Goal: Information Seeking & Learning: Find specific fact

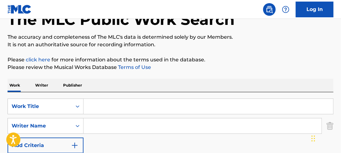
click at [103, 127] on input "Search Form" at bounding box center [203, 125] width 238 height 15
paste input "[PERSON_NAME]"
type input "[PERSON_NAME]"
click at [127, 111] on input "Search Form" at bounding box center [209, 106] width 250 height 15
paste input "OUT ON A WIRE"
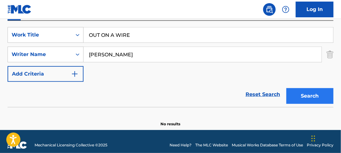
scroll to position [117, 0]
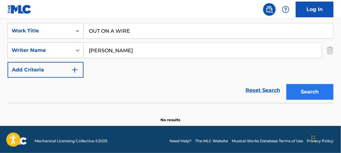
type input "OUT ON A WIRE"
click at [303, 92] on button "Search" at bounding box center [310, 92] width 47 height 16
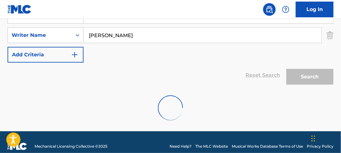
scroll to position [141, 0]
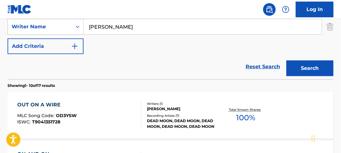
click at [165, 113] on div "Recording Artists ( 7 )" at bounding box center [183, 115] width 72 height 5
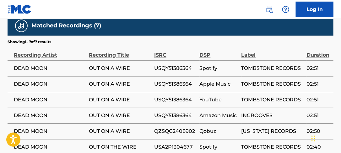
scroll to position [453, 0]
click at [166, 64] on span "USQY51386364" at bounding box center [175, 68] width 42 height 8
copy span "USQY51386364"
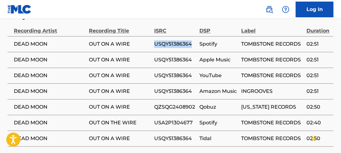
scroll to position [478, 0]
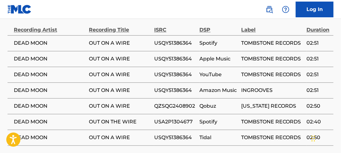
click at [172, 118] on span "USA2P1304677" at bounding box center [175, 122] width 42 height 8
copy span "USA2P1304677"
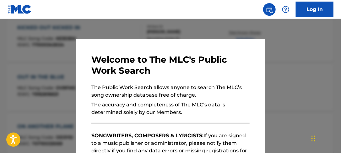
scroll to position [137, 0]
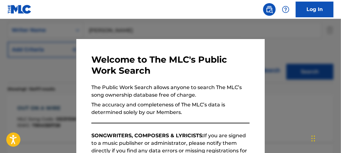
click at [143, 28] on div at bounding box center [170, 95] width 341 height 153
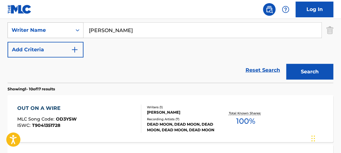
paste input "NOISE KHANYILE"
drag, startPoint x: 147, startPoint y: 30, endPoint x: -213, endPoint y: 82, distance: 364.2
type input "NOISE KHANYILE"
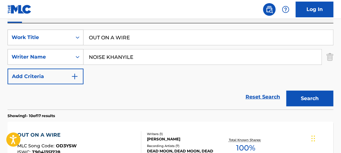
scroll to position [87, 0]
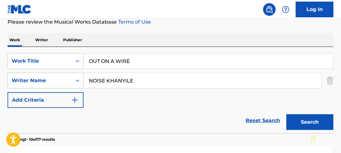
drag, startPoint x: 135, startPoint y: 70, endPoint x: -78, endPoint y: 92, distance: 214.0
paste input "GROOVING JIVE NUMBER ON"
type input "GROOVING JIVE NUMBER ONE"
click at [203, 40] on div "Work Writer Publisher" at bounding box center [171, 39] width 326 height 13
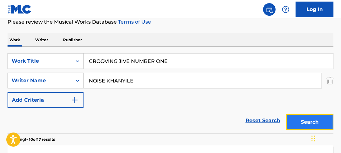
click at [298, 118] on button "Search" at bounding box center [310, 122] width 47 height 16
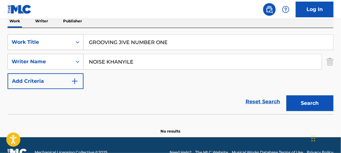
scroll to position [120, 0]
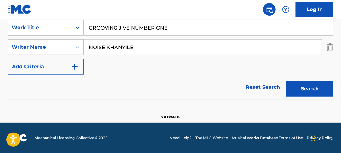
drag, startPoint x: 220, startPoint y: 47, endPoint x: -131, endPoint y: 63, distance: 351.1
paste input "ICK H I [PERSON_NAME]/[PERSON_NAME]/[PERSON_NAME]"
type input "[PERSON_NAME]/[PERSON_NAME]/[PERSON_NAME]"
drag, startPoint x: 185, startPoint y: 25, endPoint x: -37, endPoint y: 51, distance: 223.1
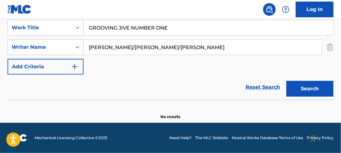
paste input "WAR CRY"
type input "WAR CRY"
click at [154, 8] on nav "Log In" at bounding box center [170, 9] width 341 height 19
drag, startPoint x: 245, startPoint y: 47, endPoint x: 143, endPoint y: 65, distance: 102.8
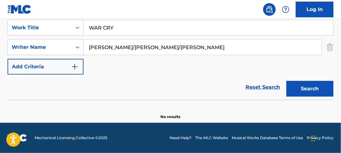
click at [143, 65] on div "SearchWithCriteria8c839e77-581f-4c57-96b3-275bf4af1884 Work Title WAR CRY Searc…" at bounding box center [171, 47] width 326 height 55
type input "[PERSON_NAME]"
click at [287, 81] on button "Search" at bounding box center [310, 89] width 47 height 16
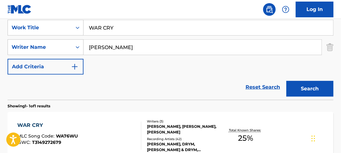
click at [163, 134] on div "[PERSON_NAME], [PERSON_NAME], [PERSON_NAME]" at bounding box center [183, 129] width 72 height 11
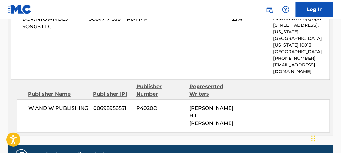
scroll to position [453, 0]
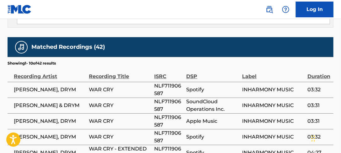
click at [179, 82] on span "NLF711906587" at bounding box center [168, 89] width 29 height 15
copy span "NLF711906587"
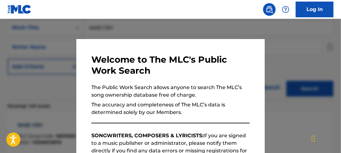
click at [114, 23] on div at bounding box center [170, 95] width 341 height 153
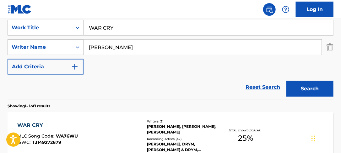
drag, startPoint x: 162, startPoint y: 47, endPoint x: -182, endPoint y: 56, distance: 343.7
paste input "[PERSON_NAME]/[PERSON_NAME]"
type input "[PERSON_NAME]/[PERSON_NAME]"
drag, startPoint x: 195, startPoint y: 31, endPoint x: -102, endPoint y: 30, distance: 297.1
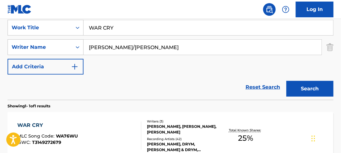
paste input "INTRO (PAYBACK)"
type input "INTRO (PAYBACK)"
drag, startPoint x: 163, startPoint y: 5, endPoint x: 224, endPoint y: 53, distance: 77.8
click at [164, 4] on nav "Log In" at bounding box center [170, 9] width 341 height 19
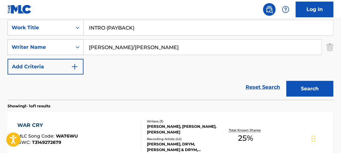
drag, startPoint x: 233, startPoint y: 50, endPoint x: 147, endPoint y: 62, distance: 86.6
click at [147, 62] on div "SearchWithCriteria8c839e77-581f-4c57-96b3-275bf4af1884 Work Title INTRO (PAYBAC…" at bounding box center [171, 47] width 326 height 55
type input "[PERSON_NAME]"
click at [287, 81] on button "Search" at bounding box center [310, 89] width 47 height 16
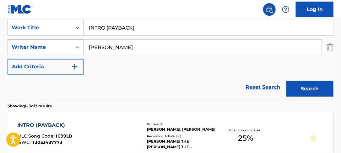
click at [139, 125] on div at bounding box center [138, 135] width 5 height 28
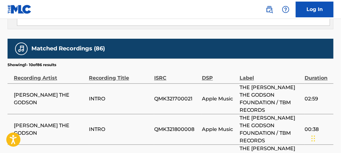
scroll to position [629, 0]
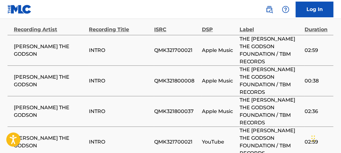
copy span "QMK321700021"
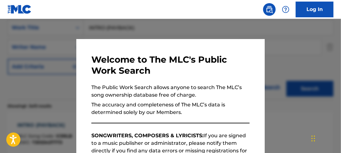
click at [124, 35] on div at bounding box center [170, 95] width 341 height 153
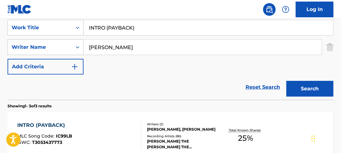
paste input "[PERSON_NAME]/[PERSON_NAME]/[PERSON_NAME]/[PERSON_NAME] DE/[PERSON_NAME]"
drag, startPoint x: 168, startPoint y: 44, endPoint x: -193, endPoint y: 37, distance: 360.9
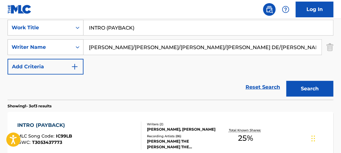
scroll to position [0, 5]
type input "[PERSON_NAME]/[PERSON_NAME]/[PERSON_NAME]/[PERSON_NAME] DE/[PERSON_NAME]"
drag, startPoint x: 189, startPoint y: 27, endPoint x: -90, endPoint y: 15, distance: 278.8
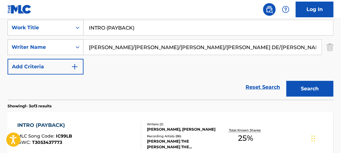
paste input "BRING THE BEAT BACK"
type input "BRING THE BEAT BACK"
click at [139, 9] on nav "Log In" at bounding box center [170, 9] width 341 height 19
drag, startPoint x: 134, startPoint y: 50, endPoint x: 343, endPoint y: 91, distance: 213.7
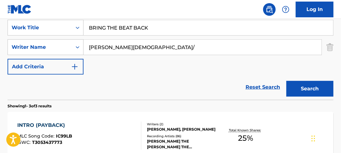
scroll to position [0, 0]
click at [287, 81] on button "Search" at bounding box center [310, 89] width 47 height 16
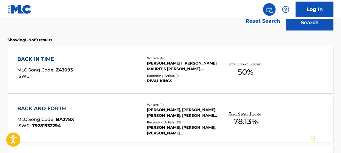
scroll to position [120, 0]
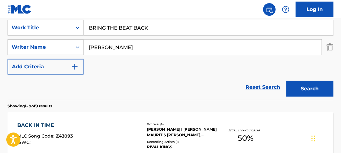
drag, startPoint x: 163, startPoint y: 45, endPoint x: -190, endPoint y: 47, distance: 353.6
paste input "[PERSON_NAME]"
type input "[PERSON_NAME]"
paste input "DEATH MASK EPIC"
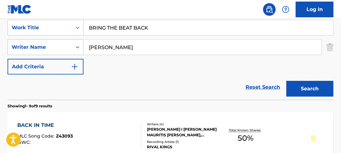
drag, startPoint x: 178, startPoint y: 33, endPoint x: -30, endPoint y: 33, distance: 207.8
type input "DEATH MASK EPIC"
click at [163, 3] on nav "Log In" at bounding box center [170, 9] width 341 height 19
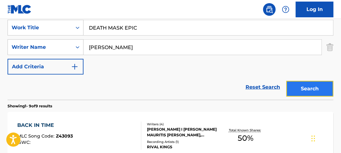
click at [297, 89] on button "Search" at bounding box center [310, 89] width 47 height 16
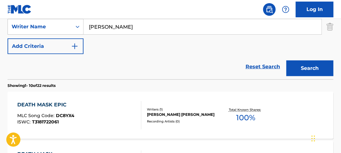
scroll to position [115, 0]
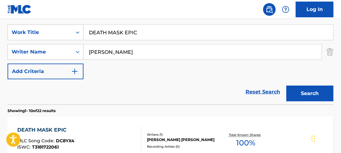
drag, startPoint x: -43, startPoint y: 57, endPoint x: -90, endPoint y: 57, distance: 46.8
paste input "JEPTHER [PERSON_NAME]/[PERSON_NAME] [PERSON_NAME]"
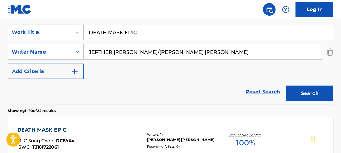
type input "JEPTHER [PERSON_NAME]/[PERSON_NAME] [PERSON_NAME]"
drag, startPoint x: 190, startPoint y: 34, endPoint x: -50, endPoint y: 32, distance: 239.8
paste input "HAVE FAITH"
type input "HAVE FAITH"
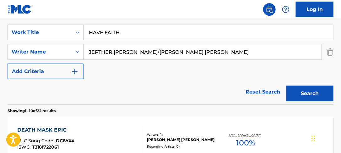
click at [135, 15] on nav "Log In" at bounding box center [170, 9] width 341 height 19
drag, startPoint x: 263, startPoint y: 54, endPoint x: 151, endPoint y: 64, distance: 113.0
click at [151, 64] on div "SearchWithCriteria8c839e77-581f-4c57-96b3-275bf4af1884 Work Title HAVE FAITH Se…" at bounding box center [171, 52] width 326 height 55
type input "JEPTHER [PERSON_NAME]"
click at [287, 86] on button "Search" at bounding box center [310, 94] width 47 height 16
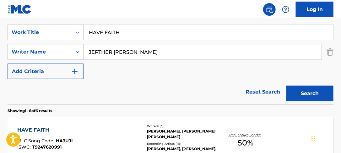
scroll to position [166, 0]
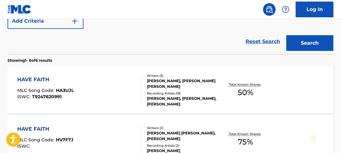
click at [168, 95] on div "Recording Artists ( 18 )" at bounding box center [183, 93] width 72 height 5
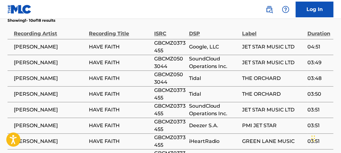
scroll to position [478, 0]
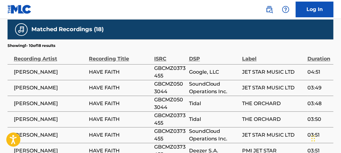
click at [162, 96] on span "GBCMZ0503044" at bounding box center [170, 103] width 32 height 15
copy span "GBCMZ0503044"
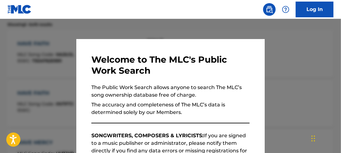
click at [110, 24] on div at bounding box center [170, 95] width 341 height 153
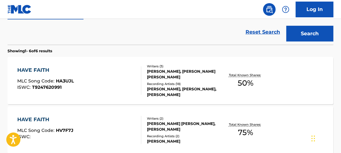
scroll to position [126, 0]
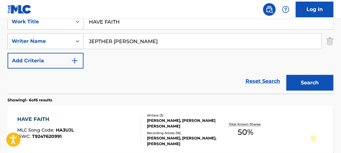
drag, startPoint x: 166, startPoint y: 34, endPoint x: -261, endPoint y: 34, distance: 426.6
paste input "[PERSON_NAME]"
type input "[PERSON_NAME]"
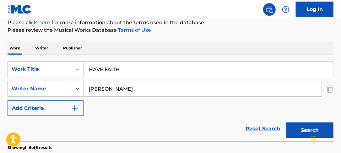
scroll to position [76, 0]
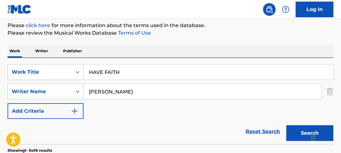
drag, startPoint x: -12, startPoint y: 76, endPoint x: 91, endPoint y: 54, distance: 105.4
click at [0, 76] on html "Accessibility Screen-Reader Guide, Feedback, and Issue Reporting | New window 0…" at bounding box center [170, 0] width 341 height 153
paste input "SPEAK"
type input "SPEAK"
click at [216, 34] on p "Please review the Musical Works Database Terms of Use" at bounding box center [171, 33] width 326 height 8
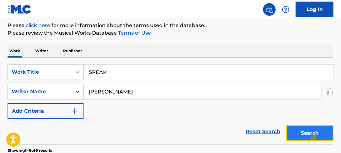
click at [290, 132] on button "Search" at bounding box center [310, 133] width 47 height 16
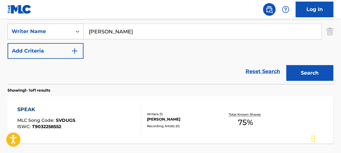
scroll to position [126, 0]
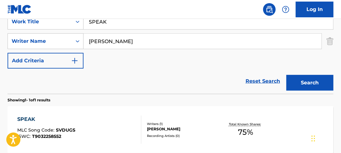
drag, startPoint x: 170, startPoint y: 44, endPoint x: -135, endPoint y: 51, distance: 305.3
paste input "[PERSON_NAME]"
type input "[PERSON_NAME]"
paste input "N Y BUTT"
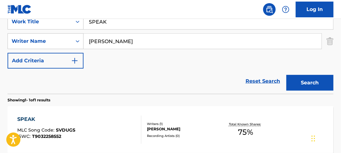
drag, startPoint x: 168, startPoint y: 19, endPoint x: -74, endPoint y: 15, distance: 242.4
type input "N Y BUTT"
click at [130, 6] on nav "Log In" at bounding box center [170, 9] width 341 height 19
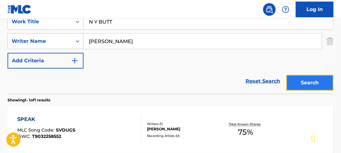
click at [307, 81] on button "Search" at bounding box center [310, 83] width 47 height 16
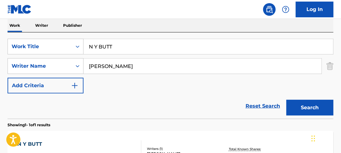
scroll to position [101, 0]
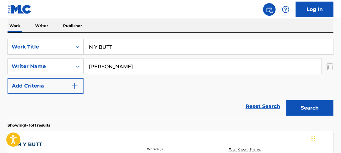
drag, startPoint x: -142, startPoint y: 72, endPoint x: -202, endPoint y: 69, distance: 59.8
paste input "[PERSON_NAME]"
type input "[PERSON_NAME]"
drag, startPoint x: 152, startPoint y: 47, endPoint x: 54, endPoint y: 47, distance: 98.1
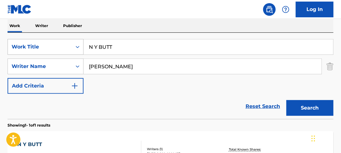
click at [55, 47] on div "SearchWithCriteria8c839e77-581f-4c57-96b3-275bf4af1884 Work Title N Y BUTT" at bounding box center [171, 47] width 326 height 16
paste input "HILLS HAVE EYES"
type input "HILLS HAVE EYES"
drag, startPoint x: 206, startPoint y: 6, endPoint x: 334, endPoint y: 97, distance: 157.2
click at [221, 14] on nav "Log In" at bounding box center [170, 9] width 341 height 19
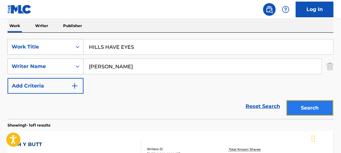
click at [319, 109] on button "Search" at bounding box center [310, 108] width 47 height 16
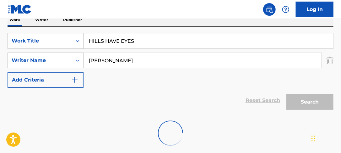
scroll to position [141, 0]
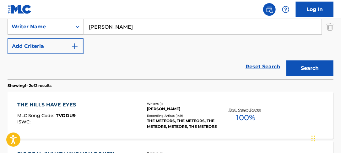
click at [154, 106] on div "[PERSON_NAME]" at bounding box center [183, 109] width 72 height 6
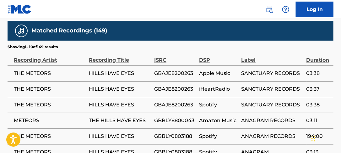
scroll to position [478, 0]
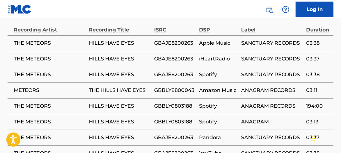
click at [184, 71] on span "GBAJE8200263" at bounding box center [175, 75] width 42 height 8
copy span "GBAJE8200263"
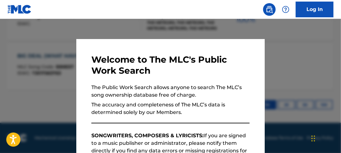
scroll to position [137, 0]
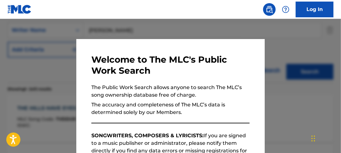
click at [112, 23] on div at bounding box center [170, 95] width 341 height 153
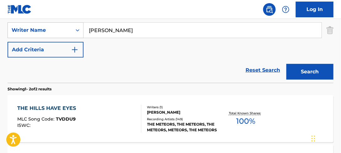
drag, startPoint x: 155, startPoint y: 30, endPoint x: -126, endPoint y: 29, distance: 281.0
paste input "[PERSON_NAME]/[PERSON_NAME]/[PERSON_NAME]/[PERSON_NAME]"
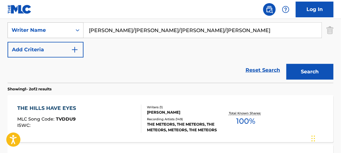
type input "[PERSON_NAME]/[PERSON_NAME]/[PERSON_NAME]/[PERSON_NAME]"
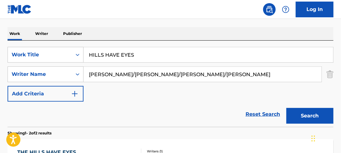
scroll to position [87, 0]
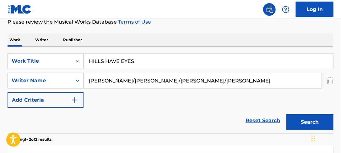
paste input "NO WAY OUT"
drag, startPoint x: 210, startPoint y: 63, endPoint x: -52, endPoint y: 62, distance: 262.2
type input "NO WAY OUT"
drag, startPoint x: 209, startPoint y: 36, endPoint x: 234, endPoint y: 67, distance: 40.0
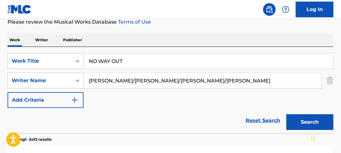
click at [210, 36] on div "Work Writer Publisher" at bounding box center [171, 39] width 326 height 13
drag, startPoint x: 253, startPoint y: 83, endPoint x: 130, endPoint y: 104, distance: 124.7
click at [130, 104] on div "SearchWithCriteria8c839e77-581f-4c57-96b3-275bf4af1884 Work Title NO WAY OUT Se…" at bounding box center [171, 80] width 326 height 55
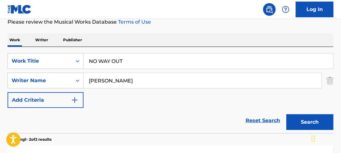
type input "[PERSON_NAME]"
click at [287, 114] on button "Search" at bounding box center [310, 122] width 47 height 16
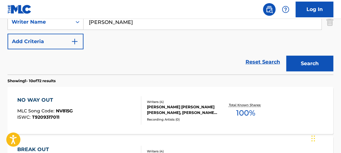
scroll to position [162, 0]
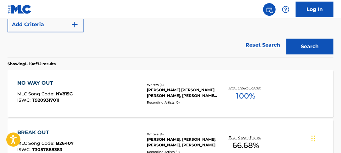
click at [186, 95] on div "[PERSON_NAME] [PERSON_NAME] [PERSON_NAME], [PERSON_NAME] [PERSON_NAME] [PERSON_…" at bounding box center [183, 92] width 72 height 11
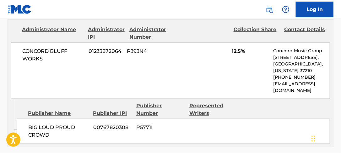
scroll to position [1040, 0]
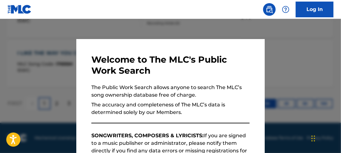
scroll to position [198, 0]
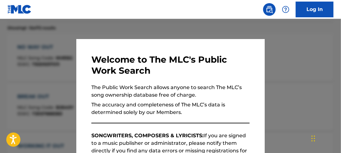
click at [83, 31] on div at bounding box center [170, 95] width 341 height 153
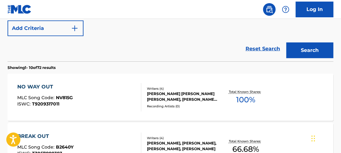
scroll to position [97, 0]
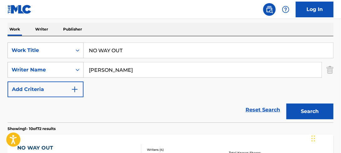
paste input "[PERSON_NAME]"
drag, startPoint x: 172, startPoint y: 72, endPoint x: -89, endPoint y: 105, distance: 263.0
type input "[PERSON_NAME]"
paste input "Pop 7"
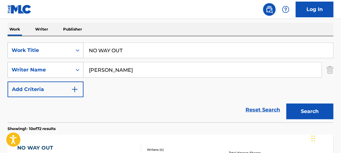
drag, startPoint x: 186, startPoint y: 54, endPoint x: -50, endPoint y: 53, distance: 236.1
type input "Pop 7"
click at [155, 28] on div "Work Writer Publisher" at bounding box center [171, 29] width 326 height 13
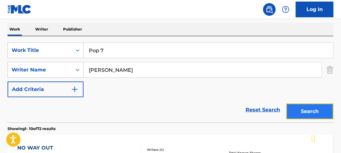
click at [310, 112] on button "Search" at bounding box center [310, 111] width 47 height 16
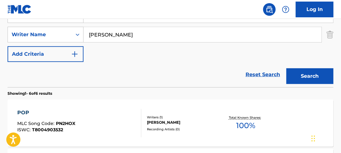
scroll to position [109, 0]
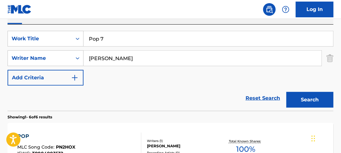
paste input "[PERSON_NAME]/[PERSON_NAME]/[PERSON_NAME]/[PERSON_NAME]/[PERSON_NAME]/[PERSON_N…"
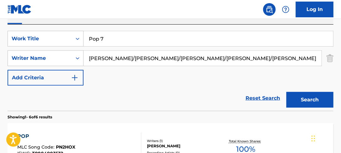
scroll to position [0, 121]
type input "[PERSON_NAME]/[PERSON_NAME]/[PERSON_NAME]/[PERSON_NAME]/[PERSON_NAME]/[PERSON_N…"
drag, startPoint x: 163, startPoint y: 40, endPoint x: 5, endPoint y: 40, distance: 158.1
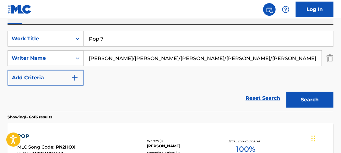
paste input "HURT ME NOW"
type input "HURT ME NOW"
click at [176, 10] on nav "Log In" at bounding box center [170, 9] width 341 height 19
drag, startPoint x: 132, startPoint y: 59, endPoint x: 343, endPoint y: 91, distance: 213.8
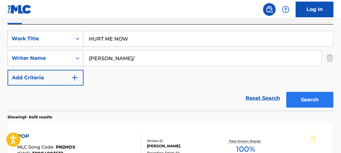
scroll to position [0, 0]
type input "[PERSON_NAME]"
click at [287, 92] on button "Search" at bounding box center [310, 100] width 47 height 16
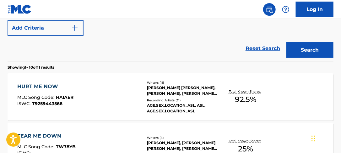
scroll to position [159, 0]
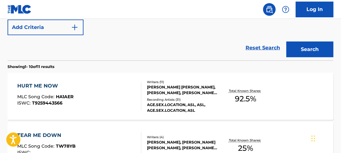
click at [139, 41] on div "Reset Search Search" at bounding box center [171, 47] width 326 height 25
click at [152, 84] on div "[PERSON_NAME] [PERSON_NAME], [PERSON_NAME], [PERSON_NAME] SHUNGUDZO [PERSON_NAM…" at bounding box center [183, 89] width 72 height 11
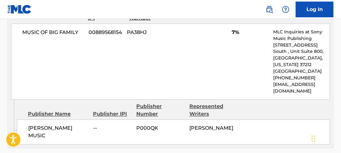
scroll to position [2263, 0]
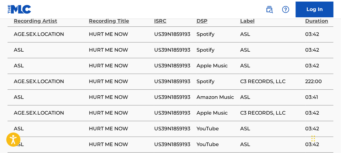
click at [175, 38] on span "US39N1859193" at bounding box center [173, 34] width 39 height 8
copy span "US39N1859193"
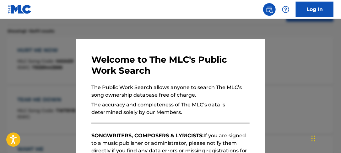
click at [144, 29] on div at bounding box center [170, 95] width 341 height 153
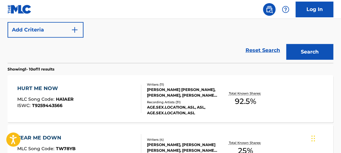
scroll to position [94, 0]
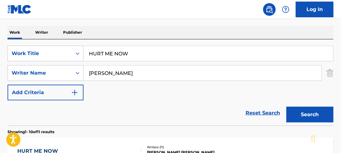
drag, startPoint x: 189, startPoint y: 72, endPoint x: -155, endPoint y: 69, distance: 343.9
paste input "[PERSON_NAME]"
type input "[PERSON_NAME]"
drag, startPoint x: -43, startPoint y: 48, endPoint x: -123, endPoint y: 53, distance: 80.3
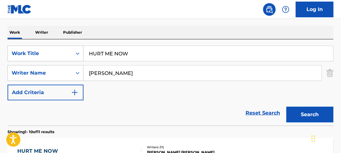
paste input "I WANNA GET OLD WITH YOU"
type input "I WANNA GET OLD WITH YOU"
click at [130, 36] on div "Work Writer Publisher" at bounding box center [171, 32] width 326 height 13
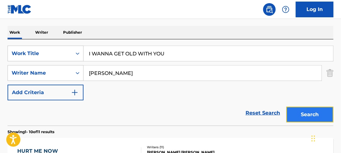
click at [298, 115] on button "Search" at bounding box center [310, 115] width 47 height 16
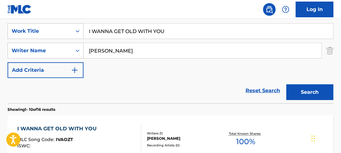
scroll to position [115, 0]
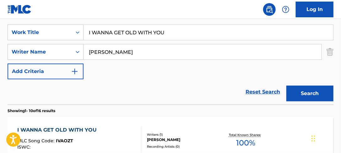
paste input "[PERSON_NAME]/[PERSON_NAME]"
type input "[PERSON_NAME]/[PERSON_NAME]"
paste input "LES POISSONS LUNE"
drag, startPoint x: 196, startPoint y: 26, endPoint x: -93, endPoint y: 26, distance: 288.6
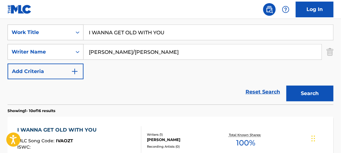
type input "LES POISSONS LUNE"
click at [120, 15] on nav "Log In" at bounding box center [170, 9] width 341 height 19
drag, startPoint x: 228, startPoint y: 53, endPoint x: 130, endPoint y: 54, distance: 97.5
click at [130, 54] on input "[PERSON_NAME]/[PERSON_NAME]" at bounding box center [203, 51] width 238 height 15
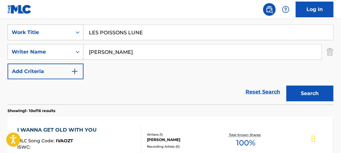
type input "[PERSON_NAME]"
click at [287, 86] on button "Search" at bounding box center [310, 94] width 47 height 16
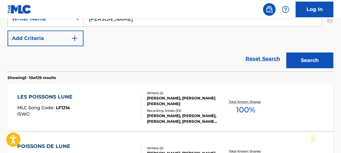
scroll to position [191, 0]
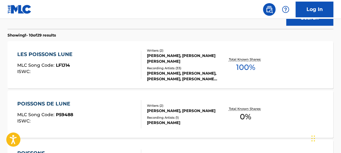
click at [178, 69] on div "Recording Artists ( 33 )" at bounding box center [183, 68] width 72 height 5
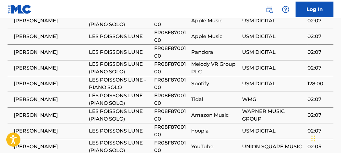
scroll to position [449, 0]
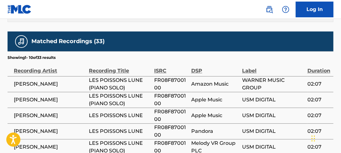
click at [171, 105] on span "FR08F8700100" at bounding box center [171, 99] width 34 height 15
copy span "FR08F8700100"
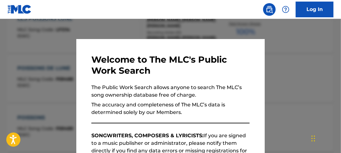
click at [153, 15] on nav "Log In" at bounding box center [170, 9] width 341 height 19
click at [157, 22] on div at bounding box center [170, 95] width 341 height 153
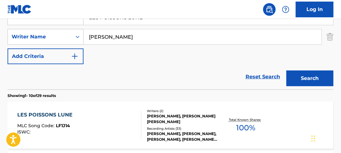
scroll to position [75, 0]
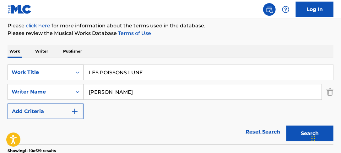
drag, startPoint x: 158, startPoint y: 87, endPoint x: -90, endPoint y: 72, distance: 248.8
click at [0, 72] on html "Accessibility Screen-Reader Guide, Feedback, and Issue Reporting | New window 0…" at bounding box center [170, 1] width 341 height 153
paste input "[PERSON_NAME]/[PERSON_NAME]/[PERSON_NAME]"
type input "[PERSON_NAME]/[PERSON_NAME]/[PERSON_NAME]"
drag, startPoint x: 229, startPoint y: 65, endPoint x: -92, endPoint y: 65, distance: 320.3
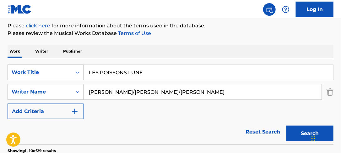
click at [0, 65] on html "Accessibility Screen-Reader Guide, Feedback, and Issue Reporting | New window 0…" at bounding box center [170, 1] width 341 height 153
paste input "HEART IS ON THE LI"
type input "HEART IS ON THE LINE"
click at [181, 46] on div "Work Writer Publisher" at bounding box center [171, 51] width 326 height 13
drag, startPoint x: 251, startPoint y: 94, endPoint x: 133, endPoint y: 94, distance: 118.2
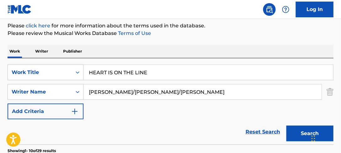
click at [133, 94] on input "[PERSON_NAME]/[PERSON_NAME]/[PERSON_NAME]" at bounding box center [203, 91] width 238 height 15
type input "[PERSON_NAME]"
click at [287, 125] on button "Search" at bounding box center [310, 133] width 47 height 16
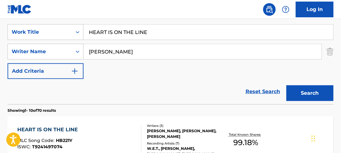
scroll to position [176, 0]
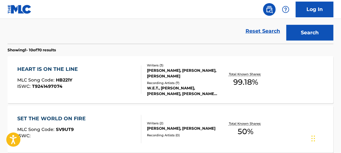
click at [188, 77] on div "[PERSON_NAME], [PERSON_NAME], [PERSON_NAME]" at bounding box center [183, 73] width 72 height 11
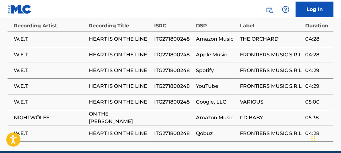
scroll to position [605, 0]
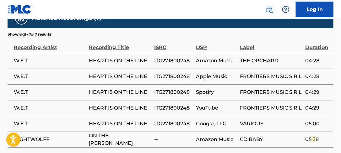
click at [177, 95] on span "ITG271800248" at bounding box center [173, 92] width 39 height 8
copy span "ITG271800248"
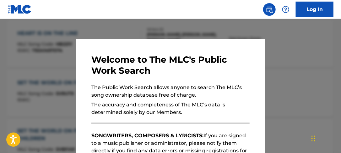
click at [117, 31] on div at bounding box center [170, 95] width 341 height 153
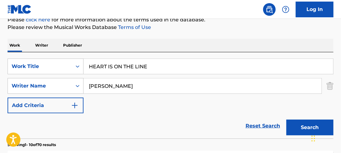
scroll to position [61, 0]
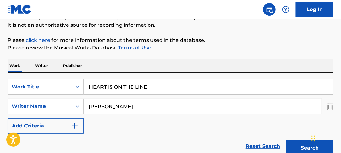
drag, startPoint x: 180, startPoint y: 106, endPoint x: -260, endPoint y: 106, distance: 440.7
click at [0, 92] on html "Accessibility Screen-Reader Guide, Feedback, and Issue Reporting | New window 0…" at bounding box center [170, 15] width 341 height 153
paste input "[PERSON_NAME]/[PERSON_NAME]"
type input "[PERSON_NAME]/[PERSON_NAME]"
drag, startPoint x: 174, startPoint y: 85, endPoint x: -38, endPoint y: 65, distance: 212.8
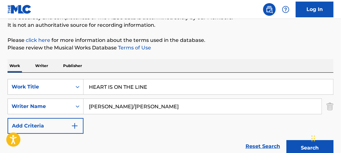
click at [0, 65] on html "Accessibility Screen-Reader Guide, Feedback, and Issue Reporting | New window 0…" at bounding box center [170, 15] width 341 height 153
paste input "DO IT AGAIN"
type input "DO IT AGAIN"
click at [141, 62] on div "Work Writer Publisher" at bounding box center [171, 65] width 326 height 13
drag, startPoint x: 233, startPoint y: 105, endPoint x: 145, endPoint y: 105, distance: 87.4
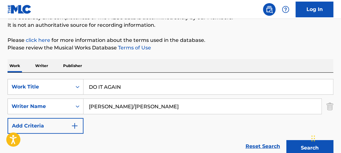
click at [145, 105] on input "[PERSON_NAME]/[PERSON_NAME]" at bounding box center [203, 106] width 238 height 15
click at [287, 140] on button "Search" at bounding box center [310, 148] width 47 height 16
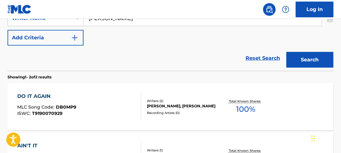
scroll to position [86, 0]
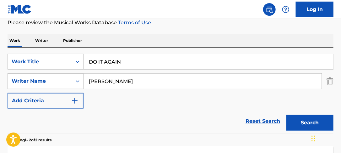
paste input "[PERSON_NAME]-HELD/[PERSON_NAME]/[PERSON_NAME]"
type input "[PERSON_NAME]-HELD/[PERSON_NAME]/[PERSON_NAME]"
drag, startPoint x: 159, startPoint y: 59, endPoint x: -96, endPoint y: 39, distance: 256.0
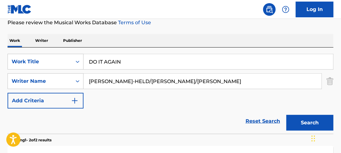
paste input "SHINE"
type input "SHINE"
drag, startPoint x: 204, startPoint y: 33, endPoint x: 214, endPoint y: 40, distance: 11.9
click at [204, 33] on div "The MLC Public Work Search The accuracy and completeness of The MLC's data is d…" at bounding box center [170, 109] width 341 height 323
drag, startPoint x: 234, startPoint y: 81, endPoint x: 160, endPoint y: 77, distance: 74.6
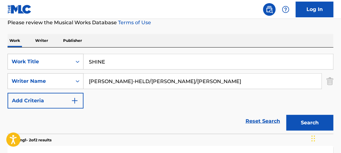
click at [160, 77] on input "[PERSON_NAME]-HELD/[PERSON_NAME]/[PERSON_NAME]" at bounding box center [203, 81] width 238 height 15
type input "[PERSON_NAME]-HELD"
click at [287, 115] on button "Search" at bounding box center [310, 123] width 47 height 16
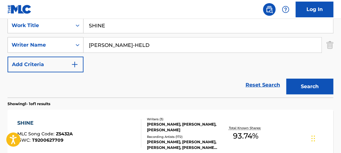
scroll to position [189, 0]
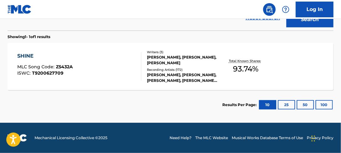
click at [168, 67] on div "Recording Artists ( 172 )" at bounding box center [183, 69] width 72 height 5
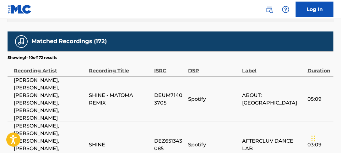
scroll to position [981, 0]
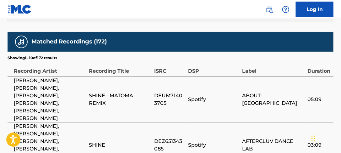
click at [166, 137] on span "DEZ651343085" at bounding box center [169, 144] width 31 height 15
copy span "DEZ651343085"
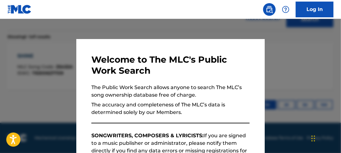
click at [142, 30] on div at bounding box center [170, 95] width 341 height 153
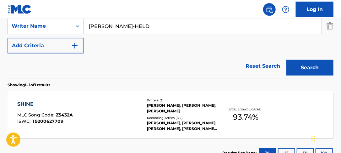
scroll to position [38, 0]
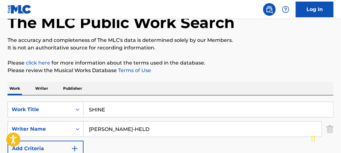
drag, startPoint x: 191, startPoint y: 131, endPoint x: -142, endPoint y: 100, distance: 334.3
click at [0, 100] on html "Accessibility Screen-Reader Guide, Feedback, and Issue Reporting | New window 0…" at bounding box center [170, 38] width 341 height 153
paste input "[PERSON_NAME]/[PERSON_NAME] [PERSON_NAME]/[PERSON_NAME]/[PERSON_NAME]"
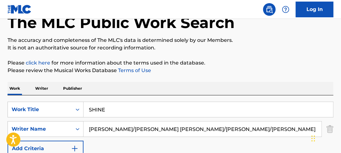
scroll to position [0, 61]
type input "[PERSON_NAME]/[PERSON_NAME] [PERSON_NAME]/[PERSON_NAME]/[PERSON_NAME] [PERSON_N…"
drag, startPoint x: 170, startPoint y: 109, endPoint x: 6, endPoint y: 90, distance: 164.6
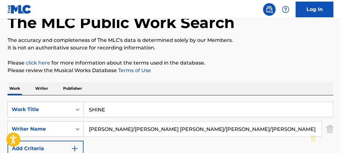
paste input "HOM"
type input "HOME"
click at [168, 75] on div "The MLC Public Work Search The accuracy and completeness of The MLC's data is d…" at bounding box center [170, 133] width 341 height 274
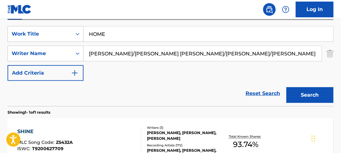
scroll to position [0, 61]
drag, startPoint x: 141, startPoint y: 57, endPoint x: 343, endPoint y: 55, distance: 202.8
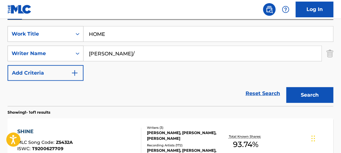
scroll to position [0, 0]
click at [287, 87] on button "Search" at bounding box center [310, 95] width 47 height 16
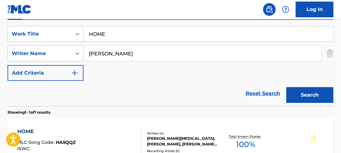
click at [190, 98] on div "Reset Search Search" at bounding box center [171, 93] width 326 height 25
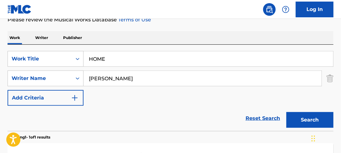
scroll to position [89, 0]
drag, startPoint x: 155, startPoint y: 77, endPoint x: -190, endPoint y: 77, distance: 344.8
paste input "[PERSON_NAME]"
type input "[PERSON_NAME]"
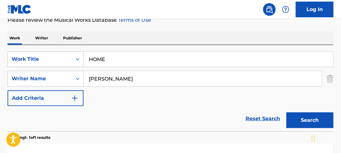
paste input "UNI BLU"
drag, startPoint x: 173, startPoint y: 62, endPoint x: -55, endPoint y: 58, distance: 228.6
type input "UNI BLUE"
drag, startPoint x: 206, startPoint y: 35, endPoint x: 253, endPoint y: 60, distance: 53.5
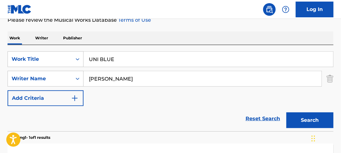
click at [206, 34] on div "Work Writer Publisher" at bounding box center [171, 37] width 326 height 13
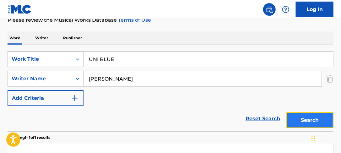
click at [316, 121] on button "Search" at bounding box center [310, 120] width 47 height 16
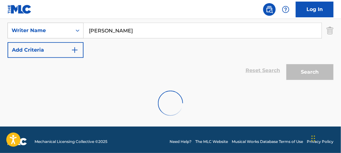
scroll to position [141, 0]
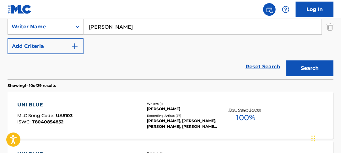
click at [177, 104] on div "Writers ( 1 )" at bounding box center [183, 103] width 72 height 5
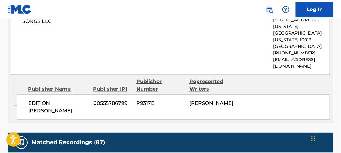
scroll to position [604, 0]
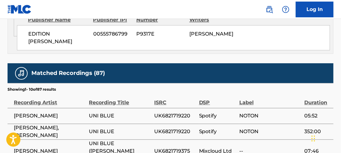
click at [177, 112] on span "UK6821719220" at bounding box center [175, 116] width 42 height 8
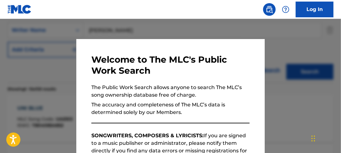
click at [80, 24] on div at bounding box center [170, 95] width 341 height 153
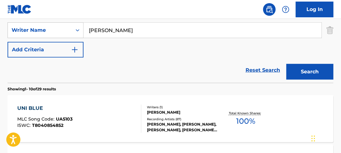
drag, startPoint x: -21, startPoint y: 27, endPoint x: -272, endPoint y: 24, distance: 250.6
paste input "[PERSON_NAME]/[PERSON_NAME]"
type input "[PERSON_NAME]/[PERSON_NAME]"
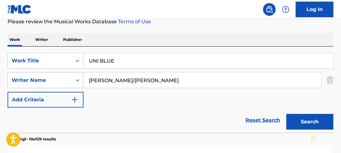
scroll to position [87, 0]
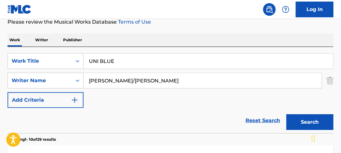
drag, startPoint x: -4, startPoint y: 55, endPoint x: -74, endPoint y: 50, distance: 70.6
paste input "HOM"
type input "HOME"
click at [116, 38] on div "Work Writer Publisher" at bounding box center [171, 39] width 326 height 13
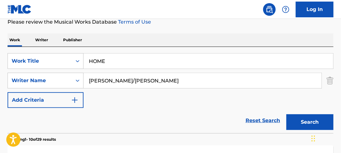
drag, startPoint x: 238, startPoint y: 81, endPoint x: 131, endPoint y: 80, distance: 106.6
click at [131, 80] on input "[PERSON_NAME]/[PERSON_NAME]" at bounding box center [203, 80] width 238 height 15
type input "[PERSON_NAME]"
click at [287, 114] on button "Search" at bounding box center [310, 122] width 47 height 16
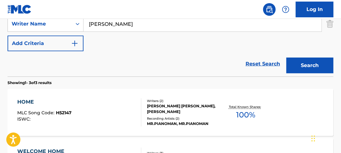
scroll to position [187, 0]
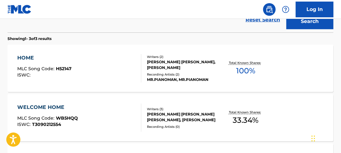
click at [159, 65] on div "[PERSON_NAME] [PERSON_NAME], [PERSON_NAME]" at bounding box center [183, 64] width 72 height 11
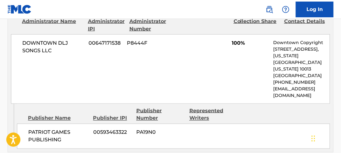
scroll to position [428, 0]
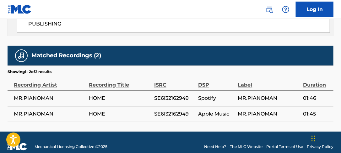
click at [166, 94] on span "SE6I32162949" at bounding box center [174, 98] width 41 height 8
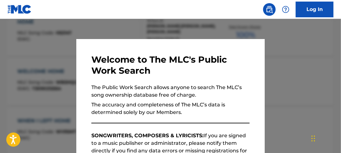
click at [153, 29] on div at bounding box center [170, 95] width 341 height 153
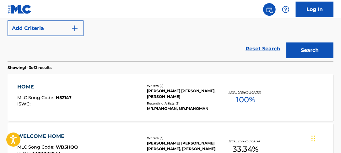
scroll to position [97, 0]
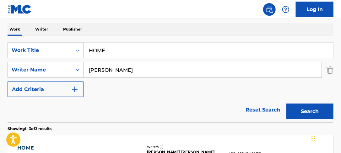
drag, startPoint x: 174, startPoint y: 72, endPoint x: -239, endPoint y: 66, distance: 412.5
paste input "SSE MAA"
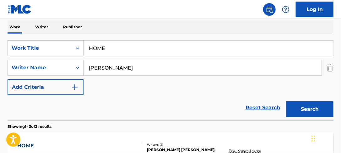
scroll to position [62, 0]
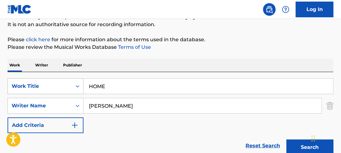
type input "[PERSON_NAME]"
drag, startPoint x: 127, startPoint y: 84, endPoint x: 37, endPoint y: 88, distance: 90.3
click at [36, 88] on div "SearchWithCriteria8c839e77-581f-4c57-96b3-275bf4af1884 Work Title HOME" at bounding box center [171, 86] width 326 height 16
paste input "REACH ([PERSON_NAME] BDP REMIX)"
type input "REACH ([PERSON_NAME] BDP REMIX)"
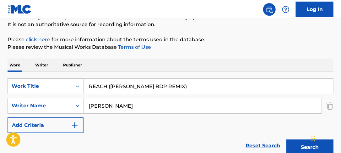
click at [215, 62] on div "Work Writer Publisher" at bounding box center [171, 64] width 326 height 13
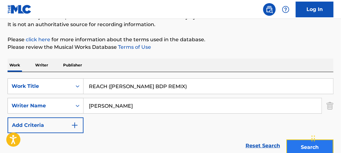
click at [298, 141] on button "Search" at bounding box center [310, 147] width 47 height 16
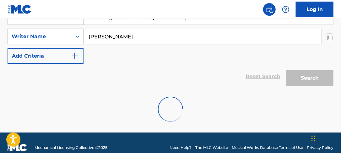
scroll to position [141, 0]
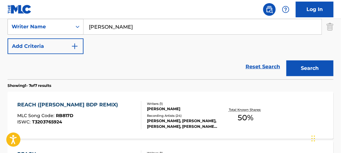
click at [126, 114] on div "REACH ([PERSON_NAME] BDP REMIX) MLC Song Code : RB817D ISWC : T3203765924" at bounding box center [79, 115] width 124 height 28
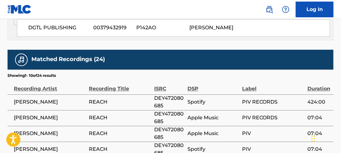
scroll to position [426, 0]
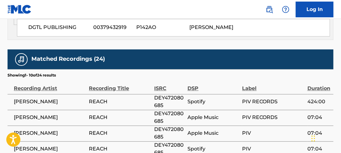
click at [167, 94] on span "DEY472080685" at bounding box center [169, 101] width 30 height 15
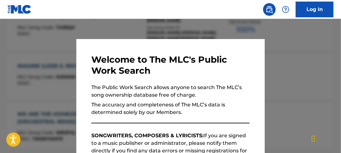
scroll to position [137, 0]
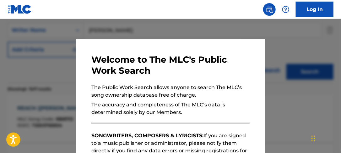
drag, startPoint x: 114, startPoint y: 28, endPoint x: 138, endPoint y: 37, distance: 25.1
click at [115, 28] on div at bounding box center [170, 95] width 341 height 153
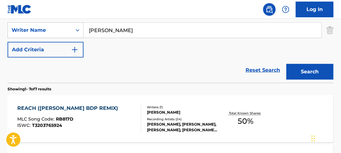
drag, startPoint x: 154, startPoint y: 34, endPoint x: -84, endPoint y: 35, distance: 238.3
paste input "[PERSON_NAME]"
type input "[PERSON_NAME]"
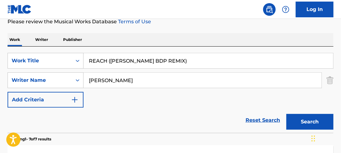
scroll to position [87, 0]
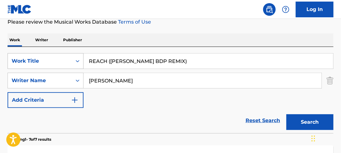
click at [51, 59] on div "SearchWithCriteria8c839e77-581f-4c57-96b3-275bf4af1884 Work Title REACH ([PERSO…" at bounding box center [171, 61] width 326 height 16
paste input "A Bigger Love"
type input "A Bigger Love"
click at [264, 45] on div "Work Writer Publisher" at bounding box center [171, 39] width 326 height 13
click at [293, 34] on div "Work Writer Publisher" at bounding box center [171, 39] width 326 height 13
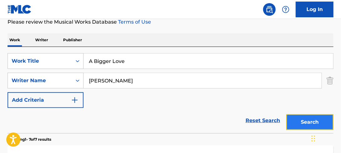
click at [311, 119] on button "Search" at bounding box center [310, 122] width 47 height 16
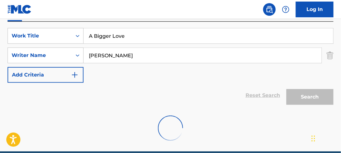
scroll to position [162, 0]
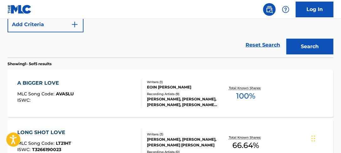
click at [170, 93] on div "Recording Artists ( 9 )" at bounding box center [183, 93] width 72 height 5
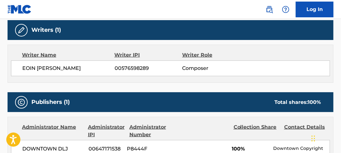
scroll to position [402, 0]
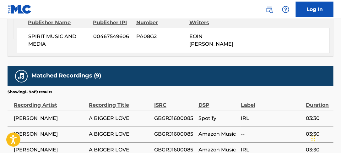
click at [185, 115] on span "GBGRJ1600085" at bounding box center [174, 119] width 41 height 8
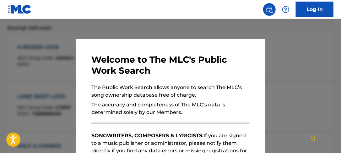
click at [158, 30] on div at bounding box center [170, 95] width 341 height 153
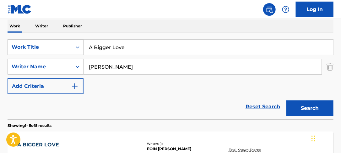
scroll to position [97, 0]
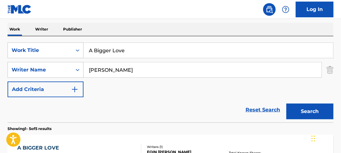
drag, startPoint x: 133, startPoint y: 64, endPoint x: -147, endPoint y: 63, distance: 279.8
paste input "YPE WIELINGA"
type input "YPE WIELINGA"
drag, startPoint x: 186, startPoint y: 49, endPoint x: -89, endPoint y: 49, distance: 275.1
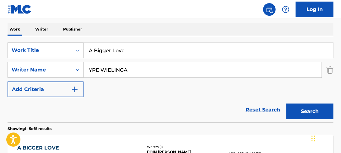
paste input "POOR BOY"
type input "POOR BOY"
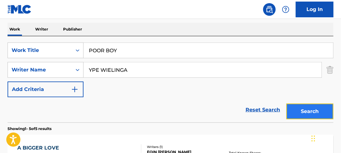
drag, startPoint x: 314, startPoint y: 108, endPoint x: 309, endPoint y: 107, distance: 5.0
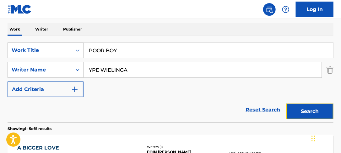
click at [314, 108] on button "Search" at bounding box center [310, 111] width 47 height 16
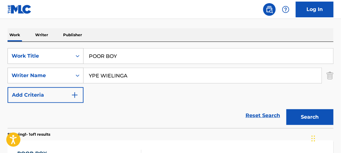
scroll to position [72, 0]
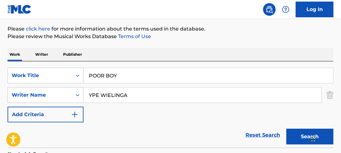
paste input "[PERSON_NAME]"
drag, startPoint x: 145, startPoint y: 96, endPoint x: -171, endPoint y: 96, distance: 315.9
click at [0, 80] on html "Accessibility Screen-Reader Guide, Feedback, and Issue Reporting | New window 0…" at bounding box center [170, 4] width 341 height 153
type input "[PERSON_NAME]"
drag, startPoint x: 131, startPoint y: 79, endPoint x: -22, endPoint y: 77, distance: 153.1
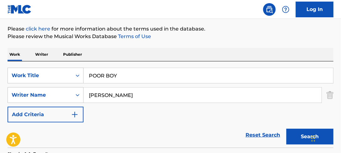
click at [0, 77] on html "Accessibility Screen-Reader Guide, Feedback, and Issue Reporting | New window 0…" at bounding box center [170, 4] width 341 height 153
paste input "LESS OF ME"
type input "LESS OF ME"
drag, startPoint x: 188, startPoint y: 45, endPoint x: 270, endPoint y: 110, distance: 105.2
click at [188, 45] on div "The MLC Public Work Search The accuracy and completeness of The MLC's data is d…" at bounding box center [170, 99] width 341 height 274
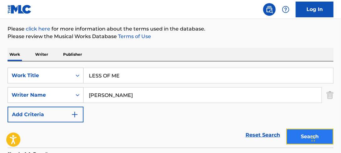
click at [293, 137] on button "Search" at bounding box center [310, 137] width 47 height 16
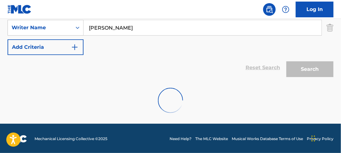
scroll to position [141, 0]
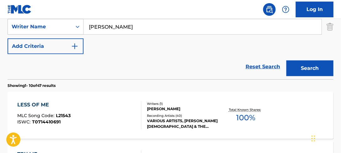
click at [133, 114] on div "LESS OF ME MLC Song Code : L21543 ISWC : T0714410691" at bounding box center [79, 115] width 124 height 28
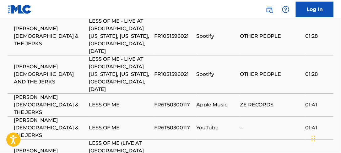
scroll to position [503, 0]
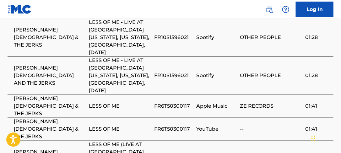
click at [177, 72] on span "FR10S1596021" at bounding box center [173, 76] width 39 height 8
